Goal: Information Seeking & Learning: Learn about a topic

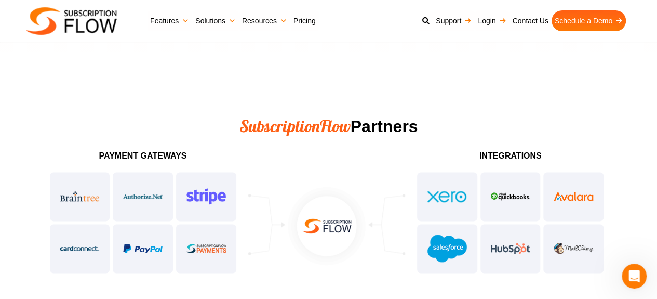
scroll to position [2649, 0]
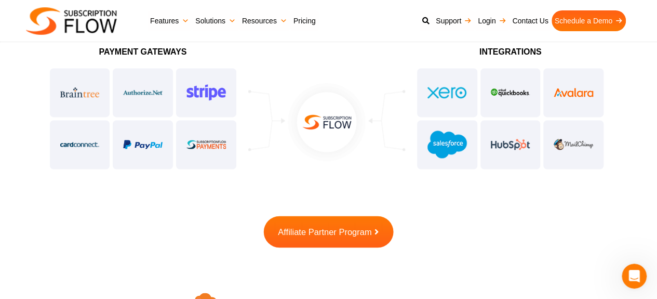
click at [355, 238] on link "Affiliate Partner Program" at bounding box center [329, 232] width 130 height 32
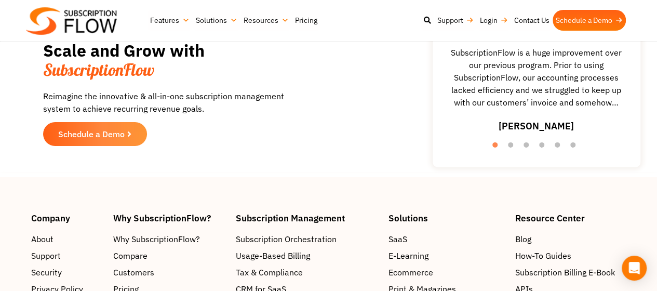
scroll to position [1650, 0]
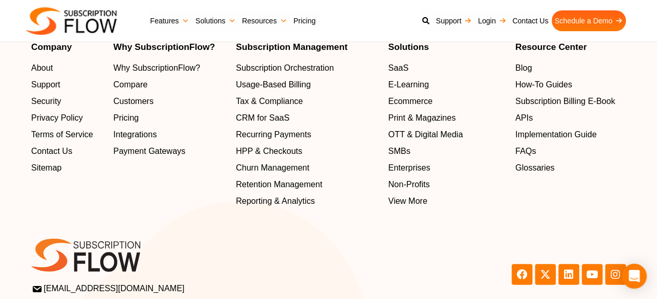
scroll to position [3469, 0]
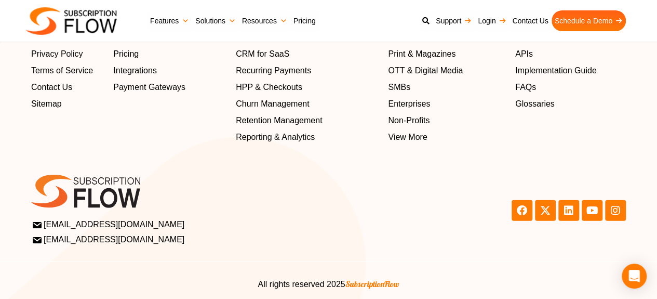
click at [157, 85] on span "Payment Gateways" at bounding box center [149, 87] width 72 height 12
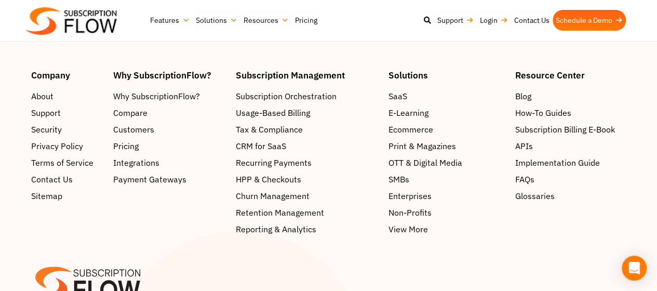
scroll to position [2181, 0]
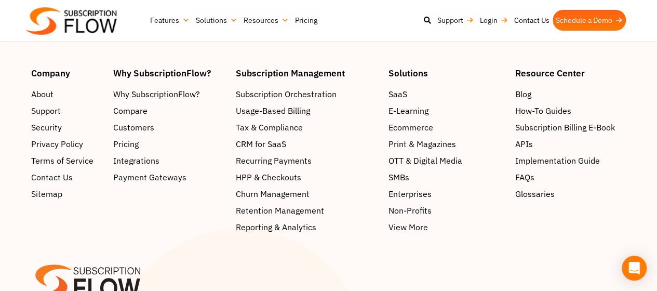
click at [128, 156] on span "Integrations" at bounding box center [136, 160] width 46 height 12
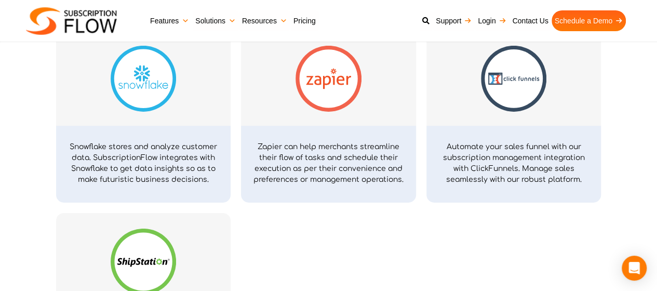
scroll to position [3531, 0]
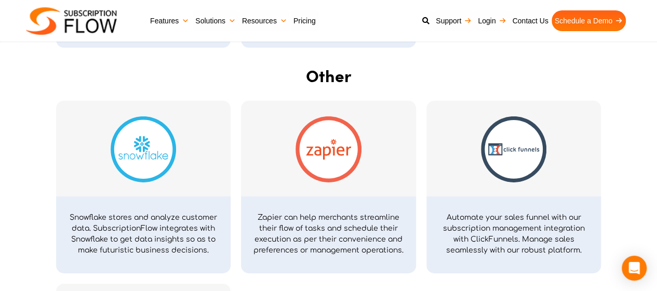
click at [486, 241] on p "Automate your sales funnel with our subscription management integration with Cl…" at bounding box center [514, 234] width 154 height 44
click at [485, 240] on p "Automate your sales funnel with our subscription management integration with Cl…" at bounding box center [514, 234] width 154 height 44
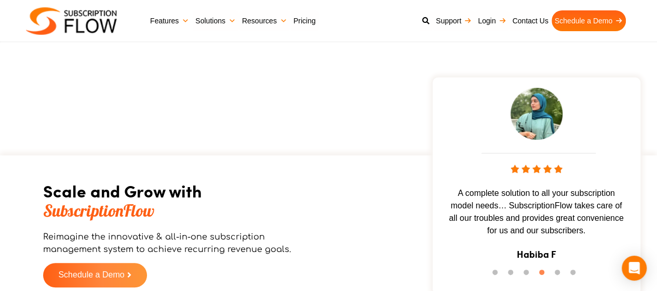
scroll to position [3999, 0]
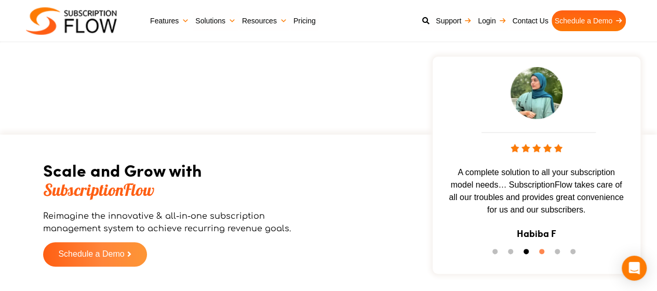
click at [525, 255] on button "3" at bounding box center [528, 254] width 10 height 10
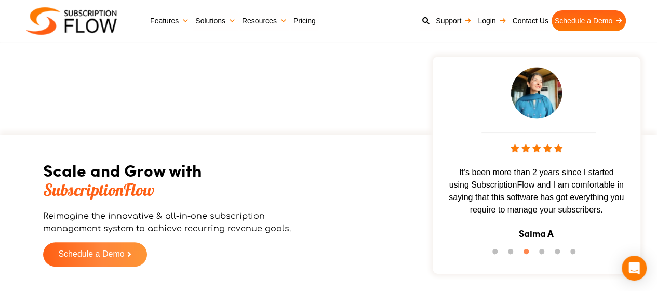
click at [502, 252] on li "1" at bounding box center [497, 254] width 10 height 10
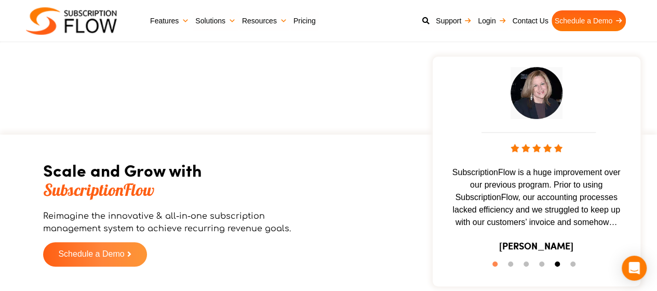
click at [558, 267] on button "5" at bounding box center [560, 266] width 10 height 10
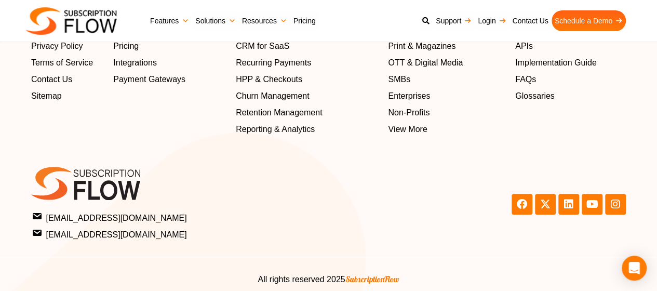
scroll to position [4362, 0]
click at [479, 26] on link "Login" at bounding box center [492, 20] width 34 height 21
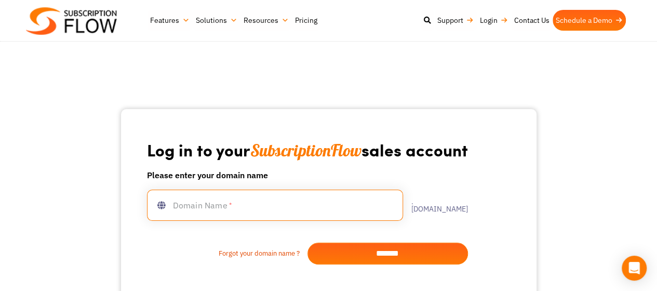
click at [328, 210] on input "text" at bounding box center [275, 205] width 256 height 31
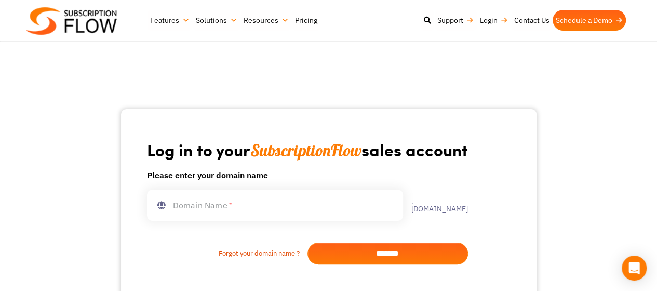
click at [286, 250] on link "Forgot your domain name ?" at bounding box center [227, 253] width 160 height 10
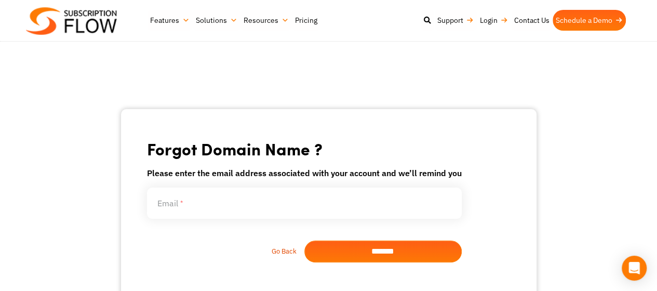
click at [284, 247] on link "Go Back" at bounding box center [225, 251] width 157 height 10
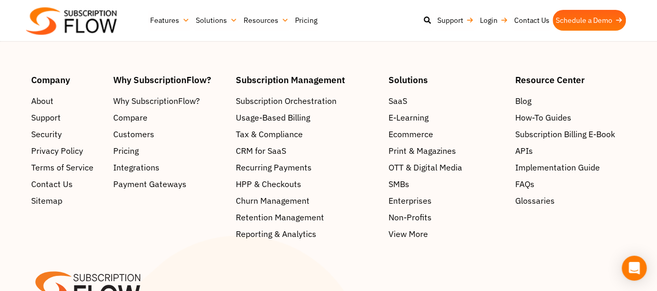
scroll to position [344, 0]
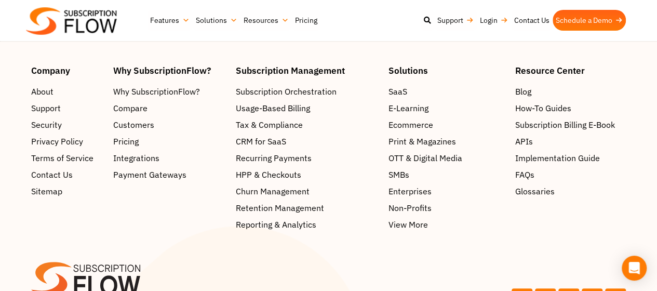
click at [395, 207] on span "Non-Profits" at bounding box center [409, 208] width 43 height 12
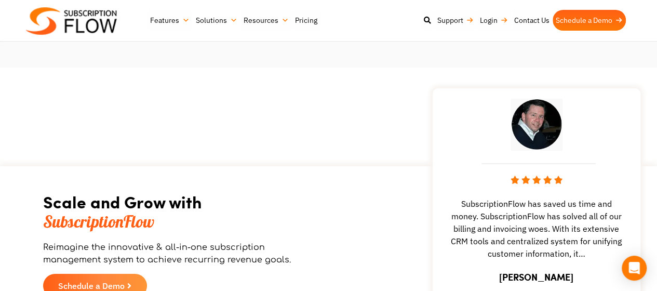
scroll to position [1973, 0]
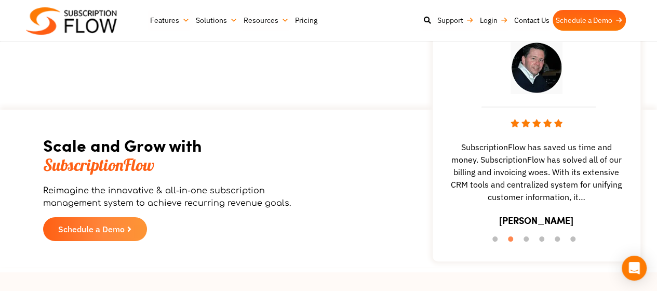
click at [307, 24] on link "Pricing" at bounding box center [306, 20] width 29 height 21
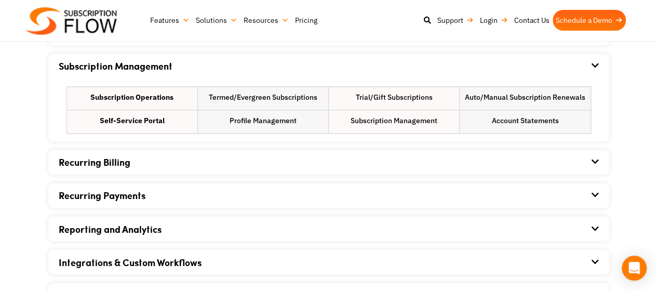
scroll to position [779, 0]
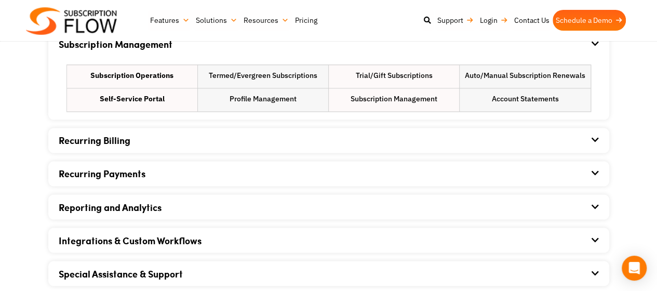
click at [293, 151] on div "Recurring Billing" at bounding box center [329, 140] width 540 height 25
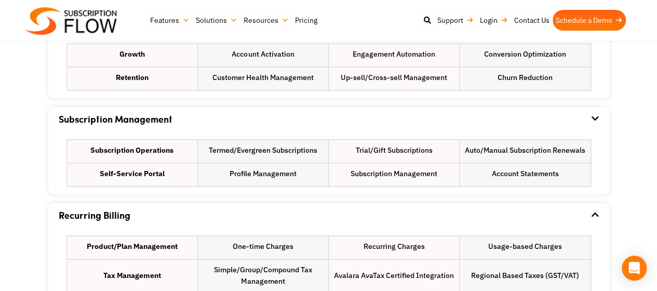
scroll to position [727, 0]
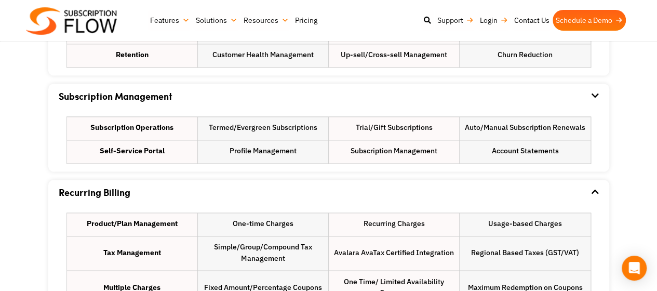
click at [376, 223] on li "Recurring Charges" at bounding box center [394, 224] width 130 height 23
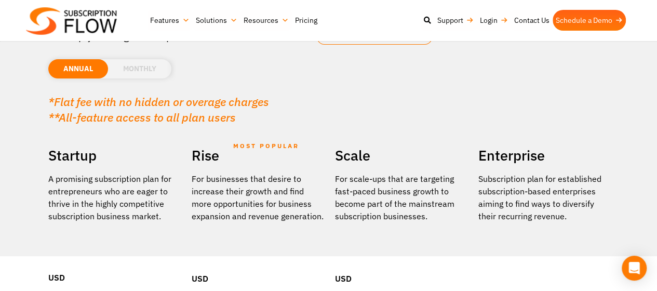
scroll to position [0, 0]
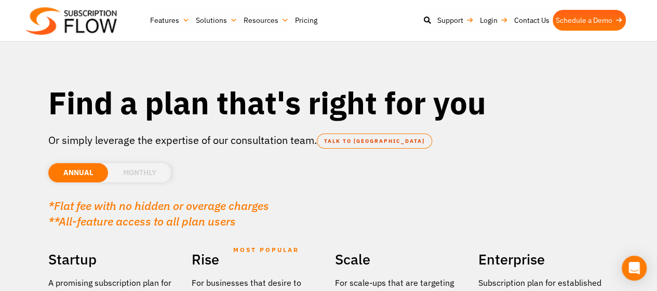
click at [136, 166] on li "MONTHLY" at bounding box center [139, 172] width 63 height 19
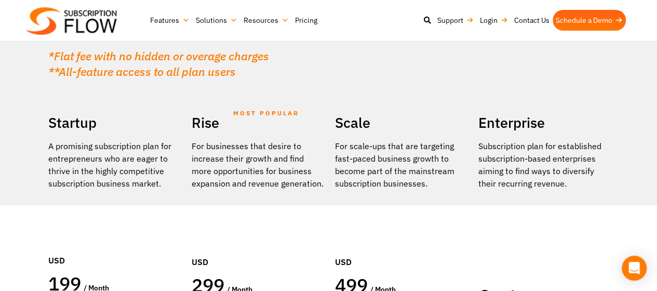
scroll to position [104, 0]
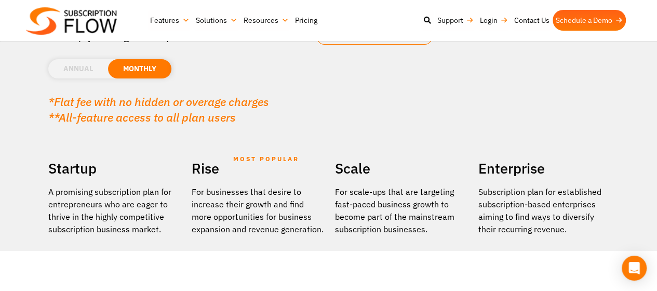
click at [84, 75] on li "ANNUAL" at bounding box center [78, 68] width 60 height 19
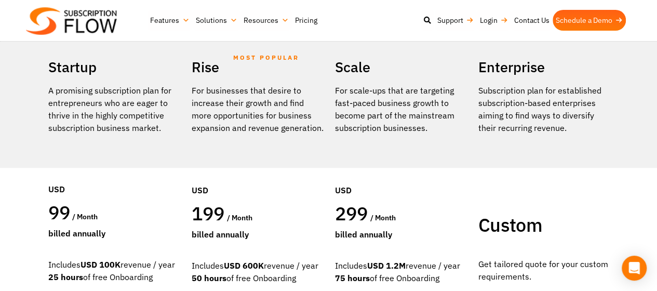
scroll to position [208, 0]
